Goal: Obtain resource: Download file/media

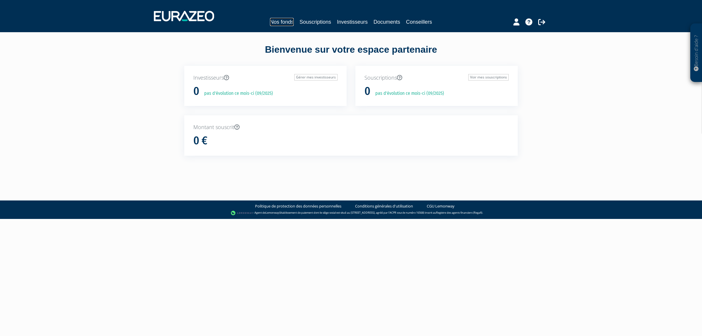
click at [270, 21] on link "Nos fonds" at bounding box center [282, 22] width 24 height 8
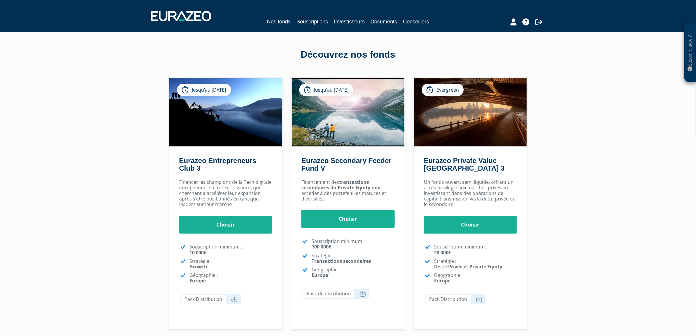
click at [381, 122] on img at bounding box center [348, 112] width 113 height 68
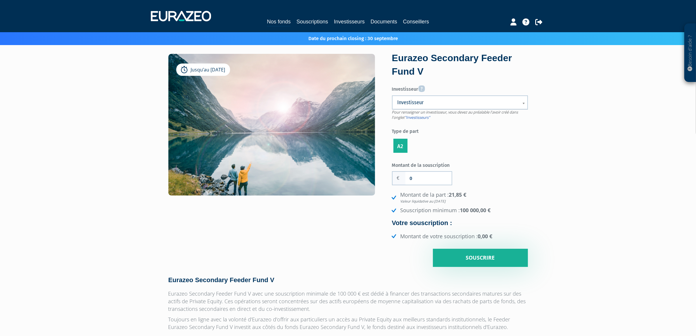
click at [381, 122] on div "Jusqu’au 31/12/2025 Eurazeo Secondary Feeder Fund V Investisseur Pour renseigne…" at bounding box center [348, 160] width 369 height 213
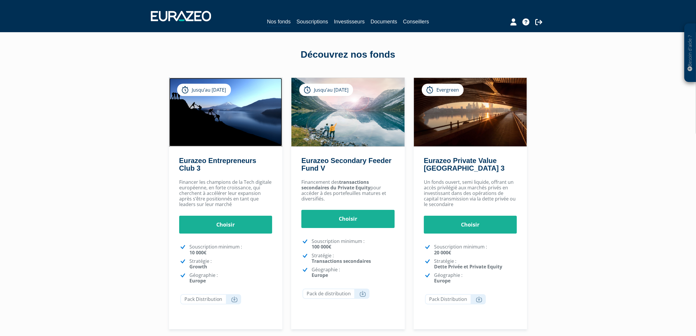
click at [201, 123] on img at bounding box center [225, 112] width 113 height 68
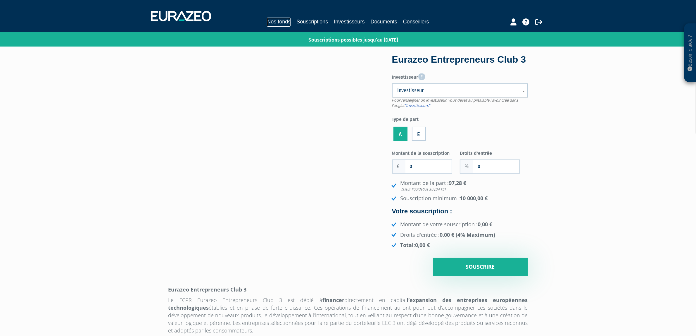
click at [271, 23] on link "Nos fonds" at bounding box center [279, 22] width 24 height 9
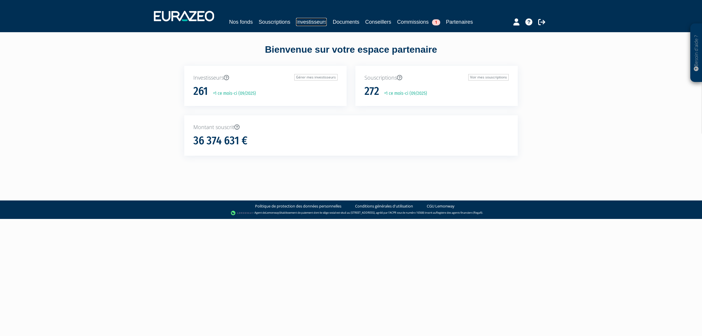
click at [327, 18] on link "Investisseurs" at bounding box center [311, 22] width 31 height 8
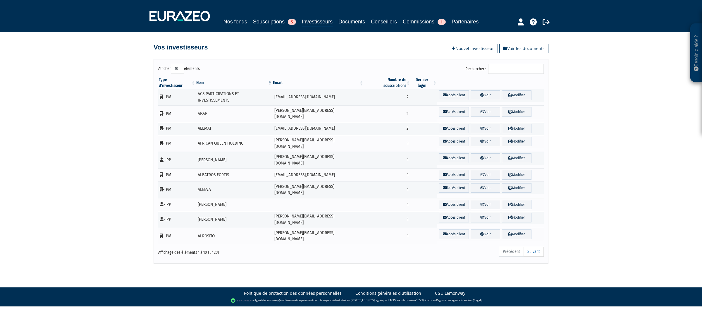
click at [259, 22] on div "Nos fonds Souscriptions 5 Investisseurs Documents Conseillers Commissions 1 Par…" at bounding box center [351, 22] width 275 height 9
click at [263, 21] on link "Souscriptions 5" at bounding box center [274, 22] width 43 height 8
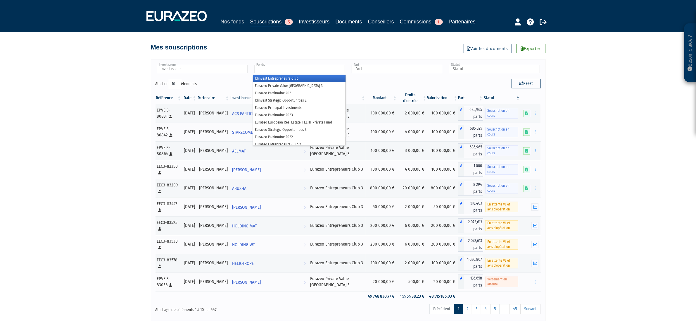
click at [303, 73] on input "text" at bounding box center [299, 69] width 91 height 8
click at [383, 73] on input "text" at bounding box center [397, 69] width 91 height 8
type input "Fonds"
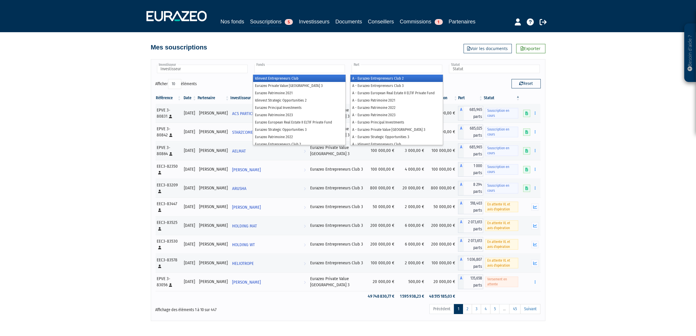
click at [314, 73] on input "text" at bounding box center [299, 69] width 91 height 8
type input "Part"
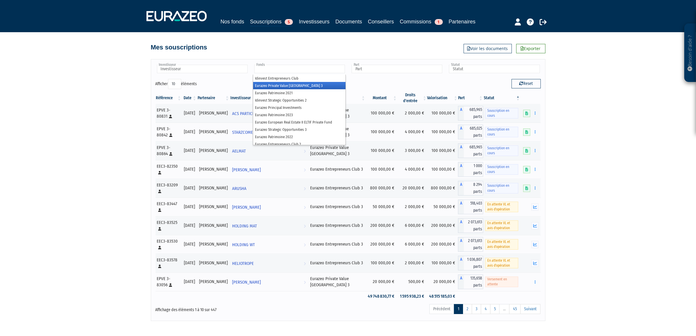
click at [307, 89] on li "Eurazeo Private Value [GEOGRAPHIC_DATA] 3" at bounding box center [299, 85] width 92 height 7
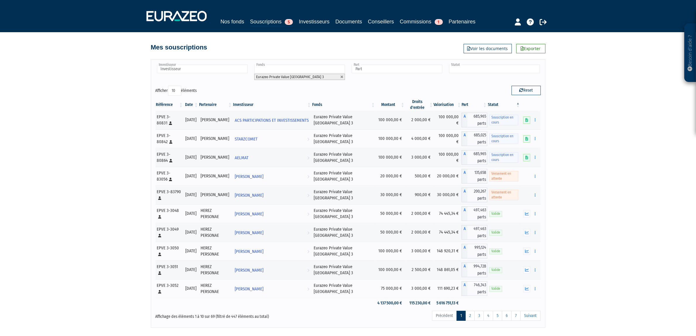
click at [473, 73] on input "text" at bounding box center [494, 69] width 91 height 8
click at [467, 104] on li "Valide" at bounding box center [494, 100] width 92 height 7
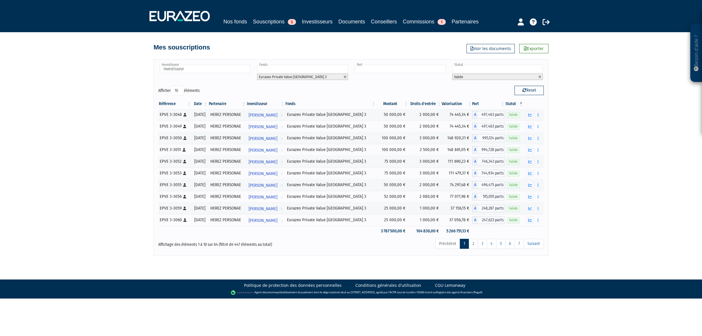
click at [379, 73] on input "text" at bounding box center [400, 69] width 91 height 8
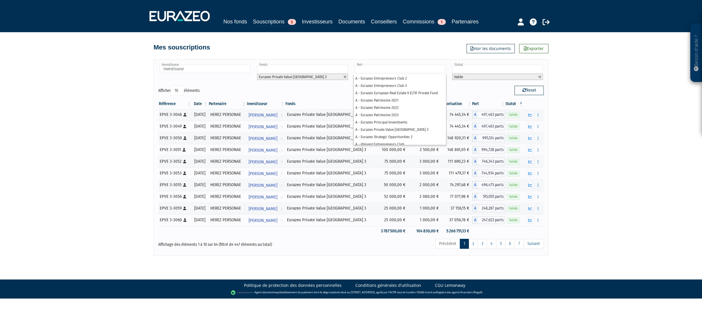
click at [622, 127] on div "Besoin d'aide ? × J'ai besoin d'aide Si vous avez une question à propos du fonc…" at bounding box center [351, 128] width 702 height 256
type input "Part"
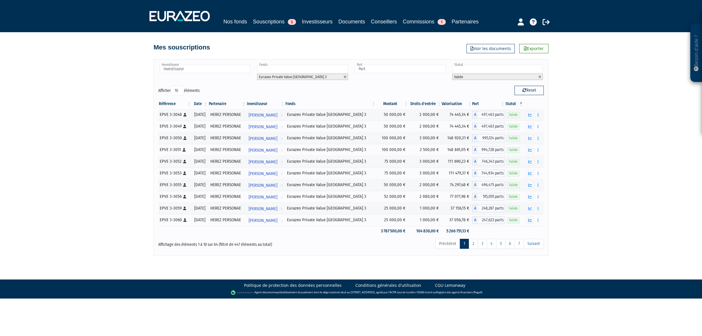
click at [613, 170] on div "Besoin d'aide ? × J'ai besoin d'aide Si vous avez une question à propos du fonc…" at bounding box center [351, 128] width 702 height 256
click at [501, 249] on link "5" at bounding box center [500, 244] width 9 height 10
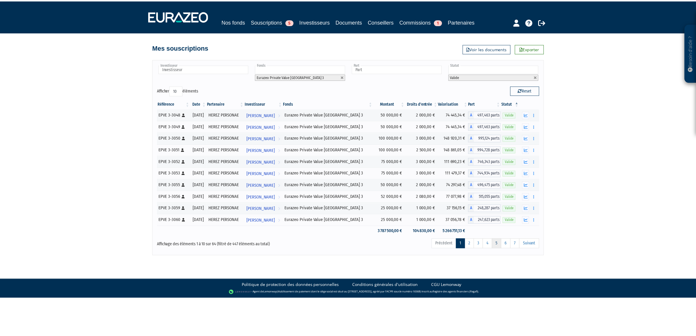
scroll to position [127, 0]
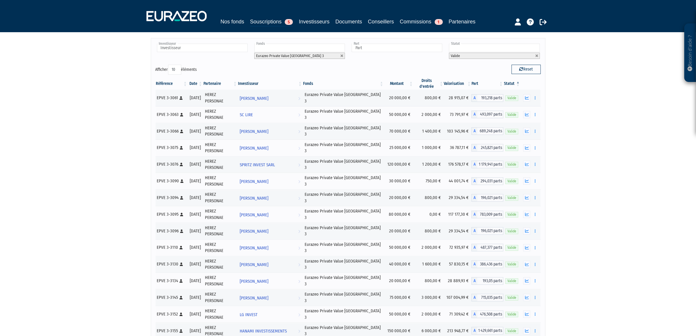
scroll to position [0, 0]
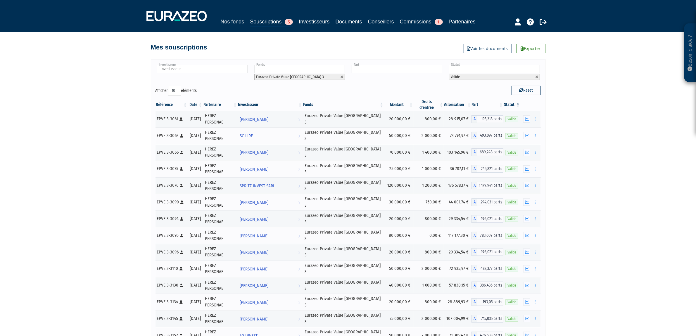
click at [383, 73] on input "text" at bounding box center [397, 69] width 91 height 8
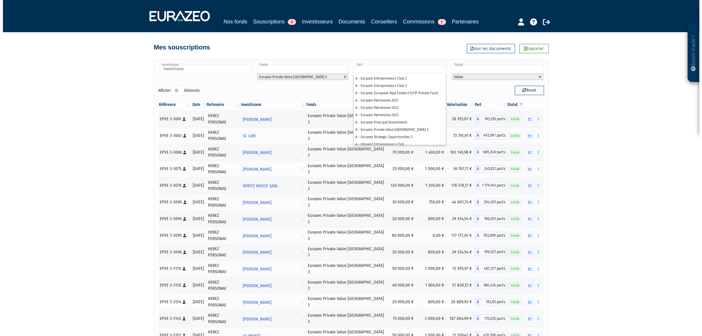
scroll to position [29, 0]
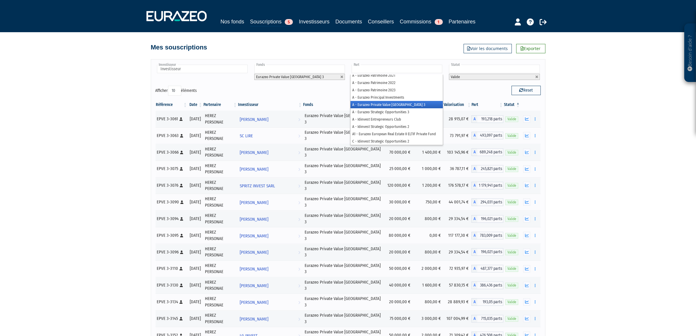
click at [403, 108] on li "A - Eurazeo Private Value [GEOGRAPHIC_DATA] 3" at bounding box center [397, 104] width 92 height 7
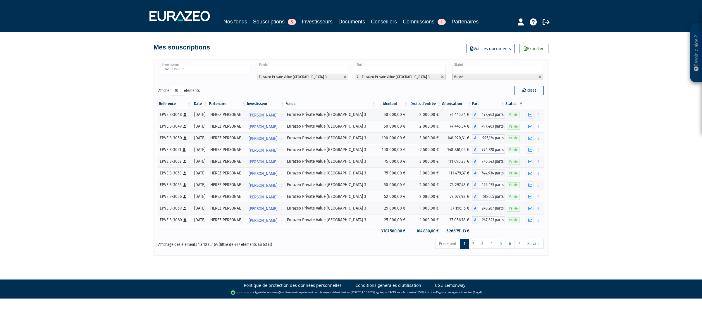
click at [639, 132] on div "Besoin d'aide ? × J'ai besoin d'aide Si vous avez une question à propos du fonc…" at bounding box center [351, 128] width 702 height 256
click at [526, 53] on link "Exporter" at bounding box center [533, 48] width 29 height 9
